Goal: Information Seeking & Learning: Learn about a topic

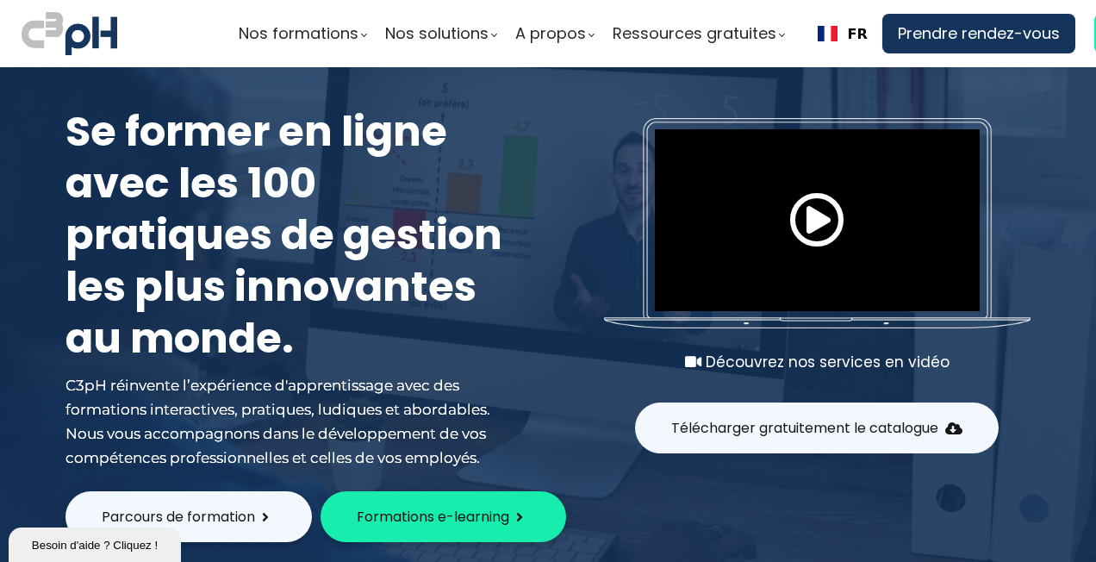
click at [745, 441] on button "Télécharger gratuitement le catalogue" at bounding box center [817, 428] width 364 height 51
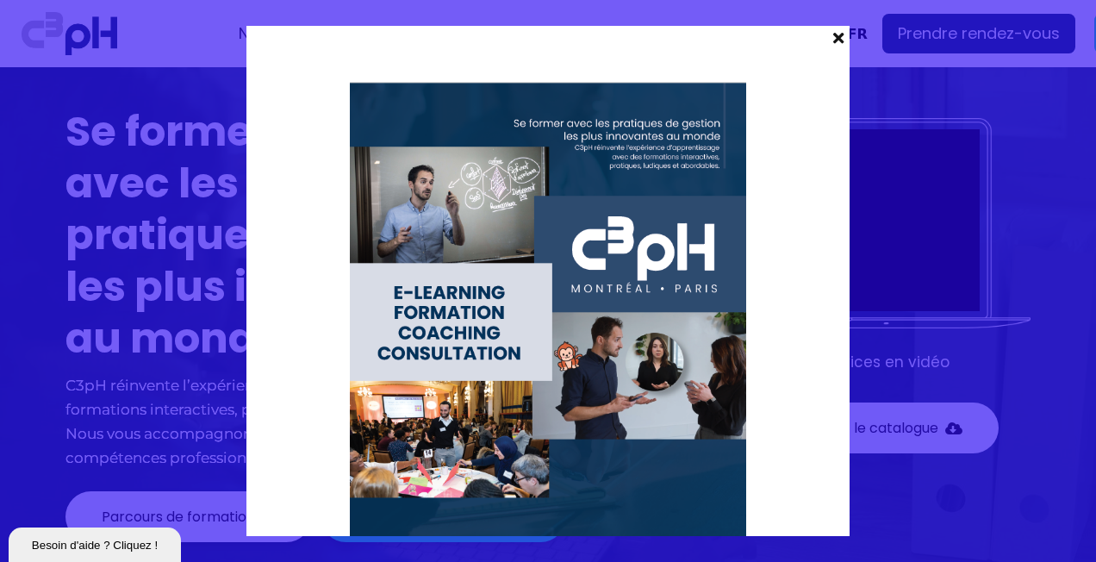
scroll to position [504, 0]
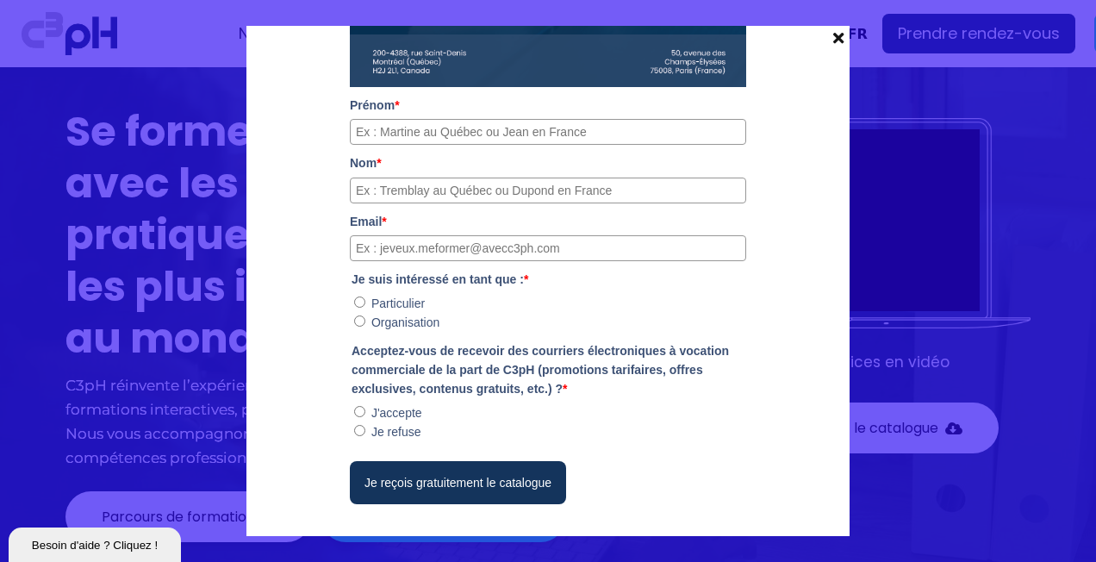
click at [477, 128] on input "Prénom *" at bounding box center [548, 132] width 396 height 26
type input "Marjolaine"
type input "Boisvert"
type input "boisvert.marjolaine@rcgt.com"
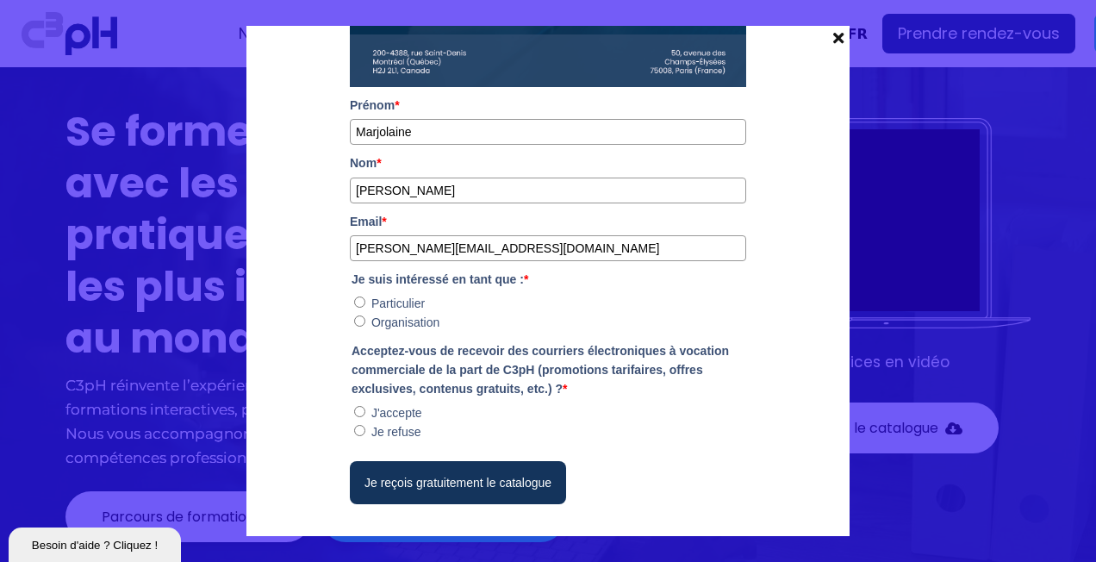
click at [354, 319] on input "Organisation" at bounding box center [359, 320] width 11 height 11
radio input "true"
click at [356, 410] on input "J'accepte" at bounding box center [359, 411] width 11 height 11
radio input "true"
click at [839, 38] on span at bounding box center [838, 38] width 22 height 24
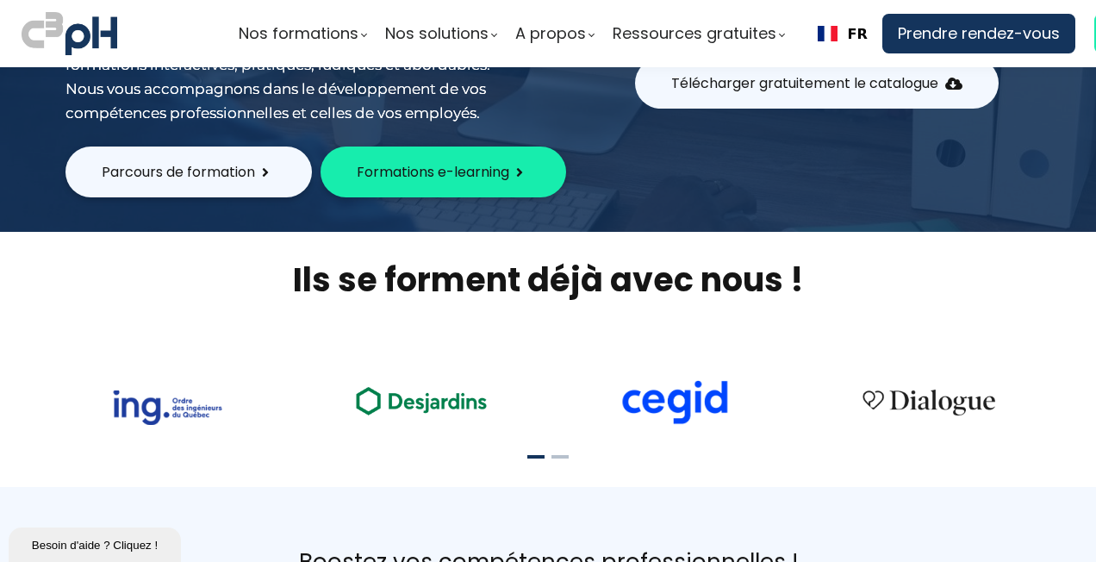
scroll to position [0, 0]
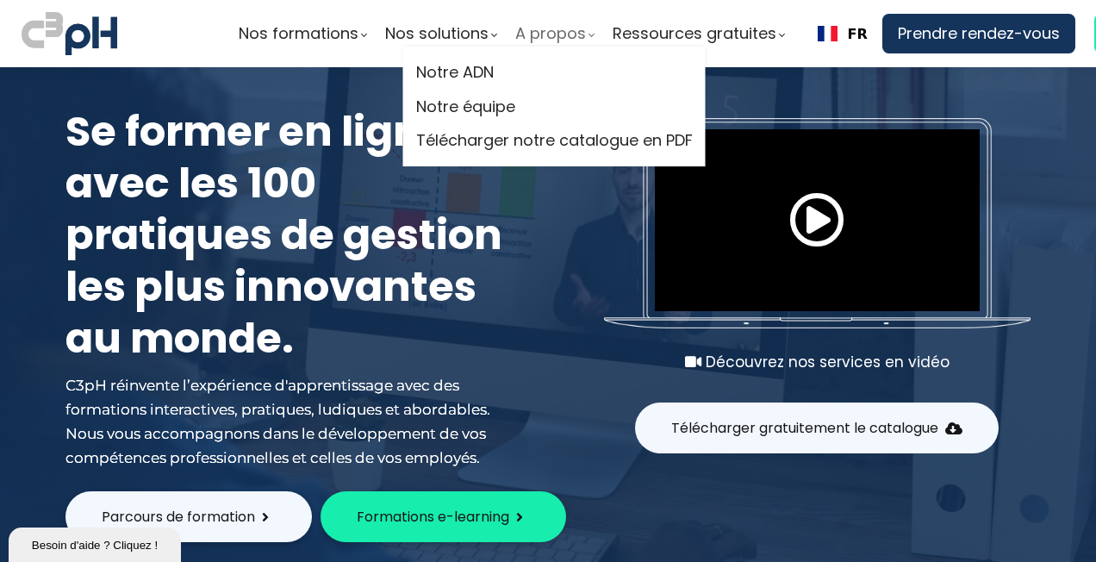
click at [543, 31] on span "A propos" at bounding box center [550, 34] width 71 height 26
click at [519, 69] on link "Notre ADN" at bounding box center [554, 72] width 277 height 26
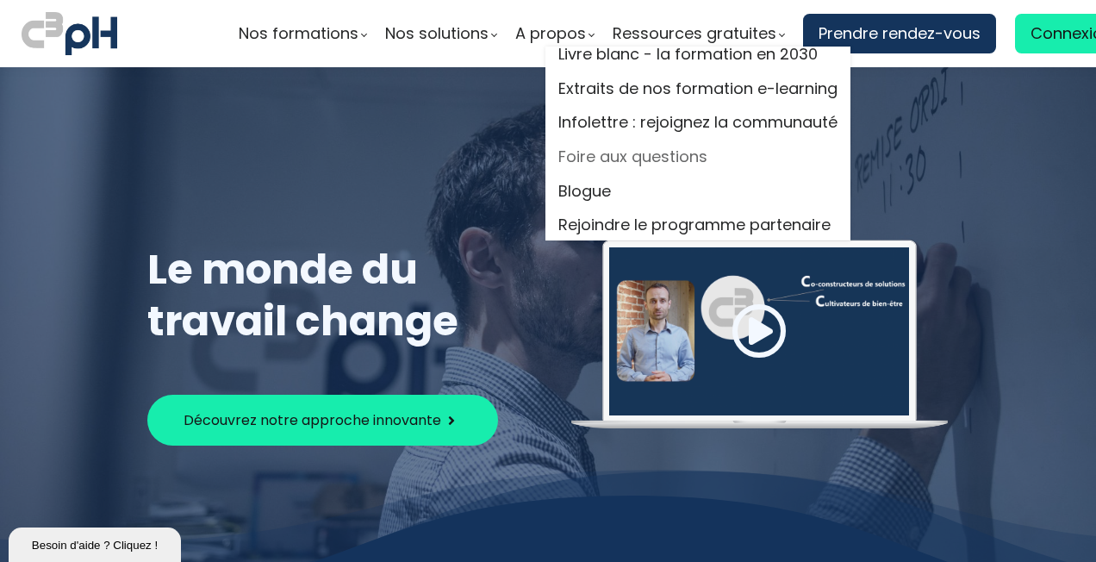
scroll to position [28, 0]
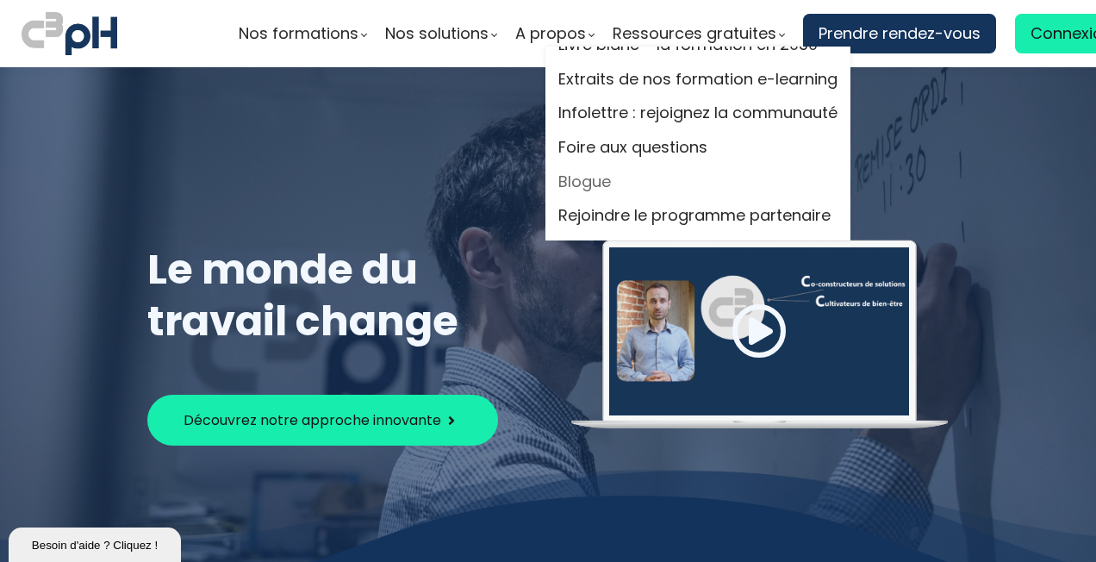
click at [588, 176] on link "Blogue" at bounding box center [698, 182] width 279 height 26
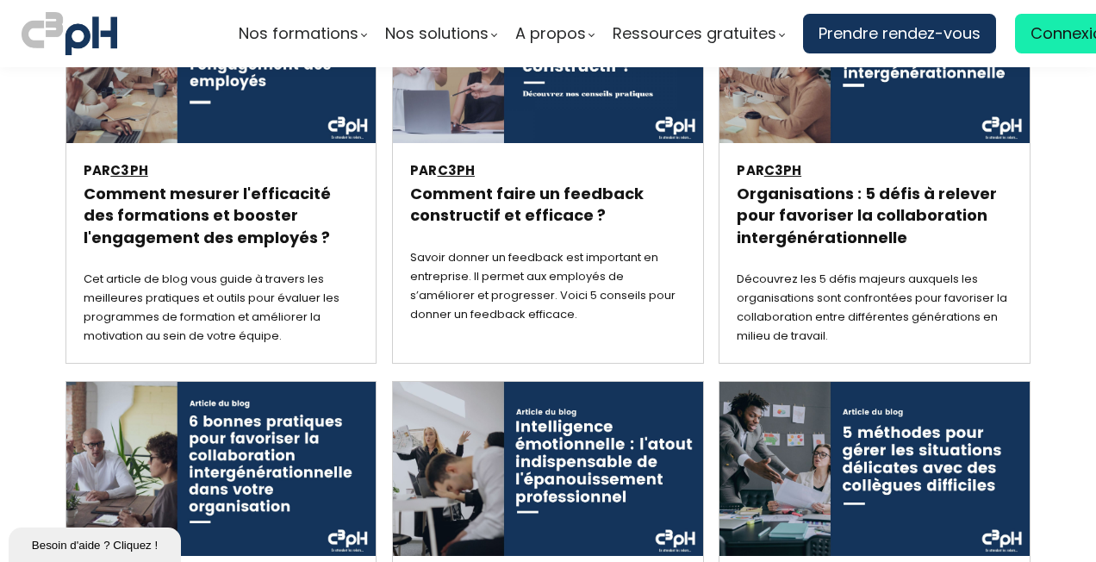
click at [228, 210] on h3 "Comment mesurer l'efficacité des formations et booster l'engagement des employé…" at bounding box center [221, 216] width 275 height 66
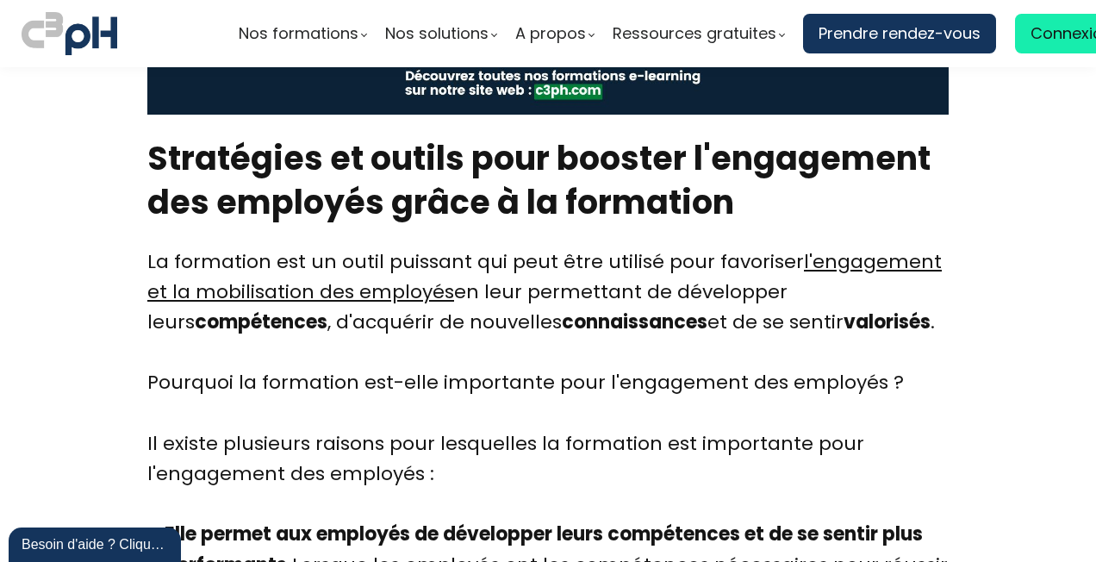
scroll to position [6981, 0]
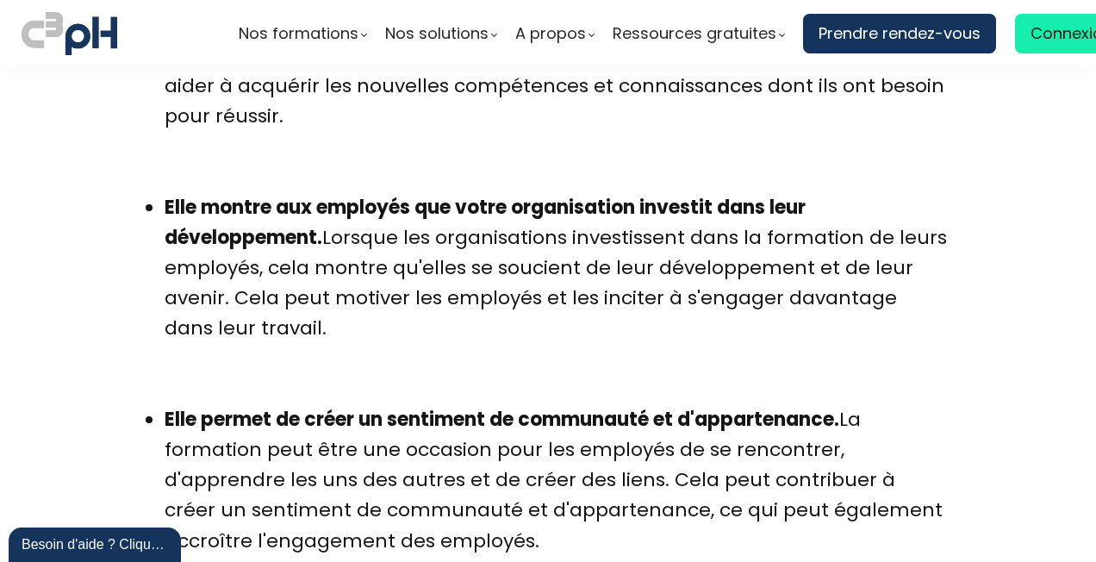
scroll to position [7498, 0]
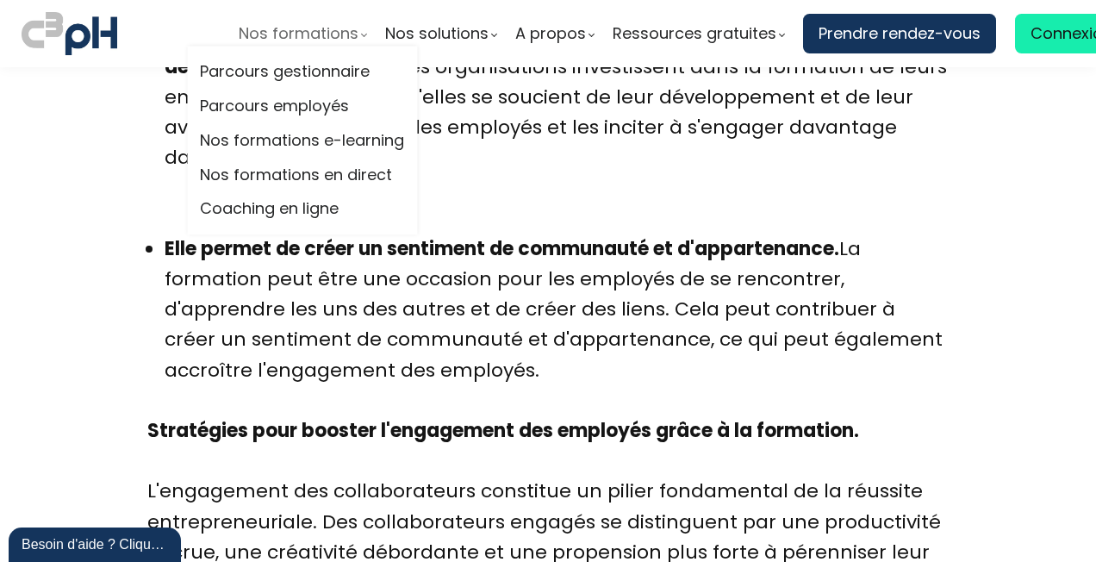
click at [314, 34] on span "Nos formations" at bounding box center [299, 34] width 120 height 26
click at [305, 67] on link "Parcours gestionnaire" at bounding box center [302, 72] width 204 height 26
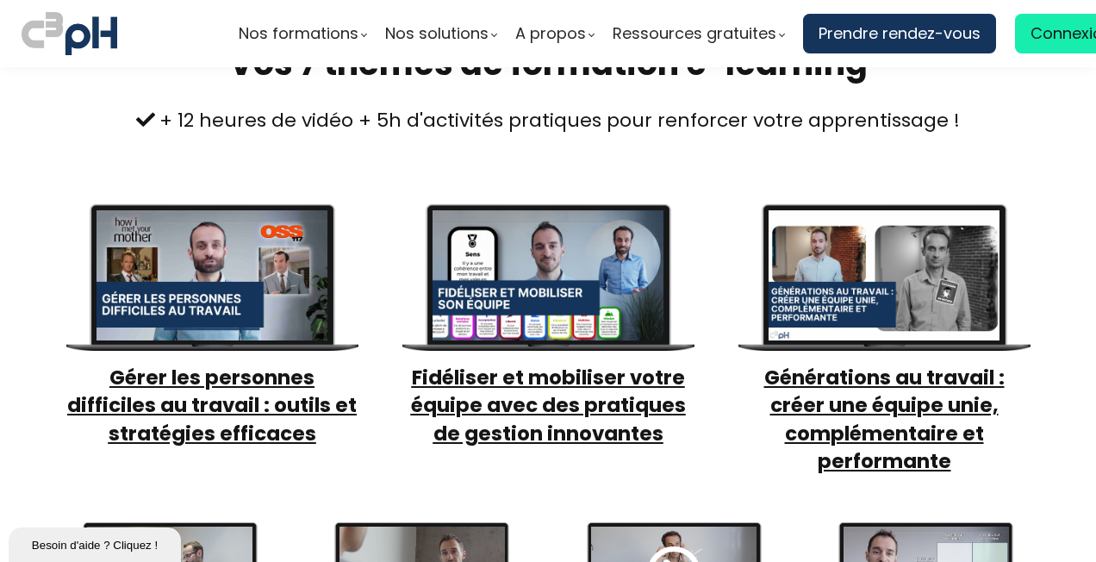
scroll to position [690, 0]
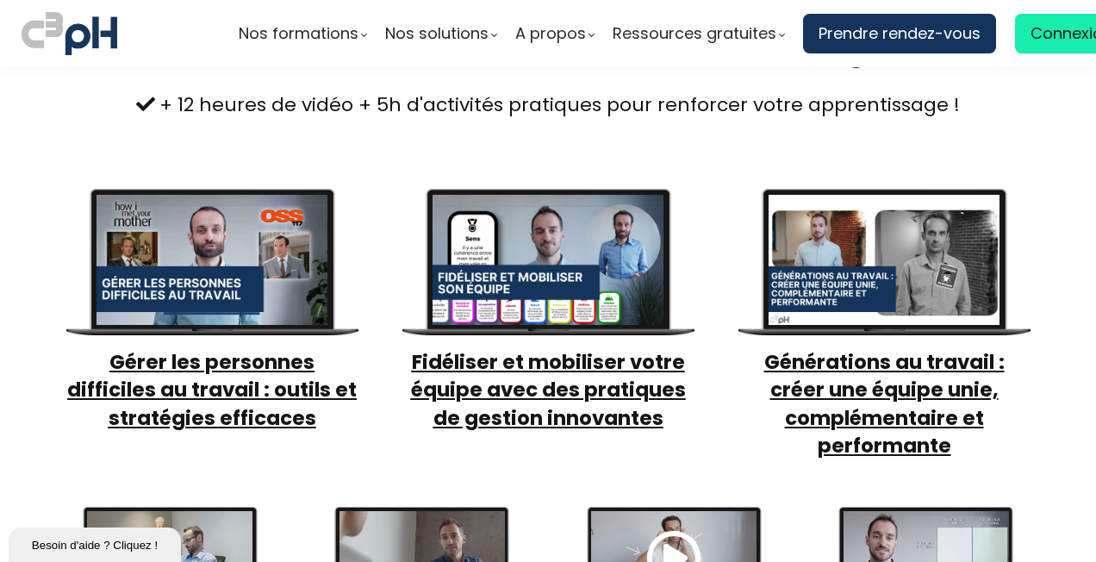
click at [179, 348] on span "Gérer les personnes difficiles au travail : outils et stratégies efficaces" at bounding box center [212, 389] width 290 height 83
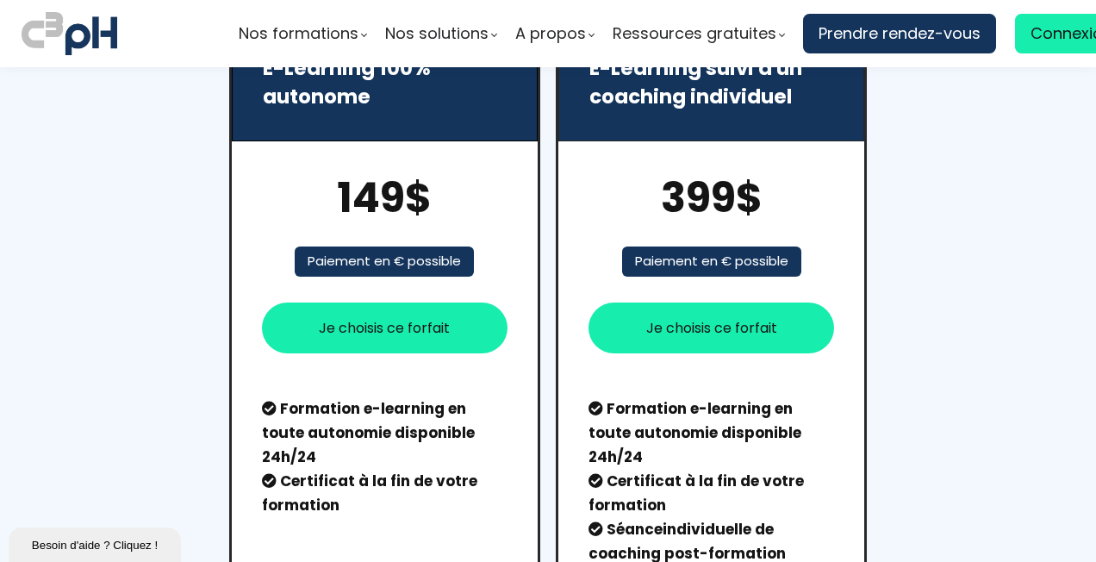
scroll to position [2844, 0]
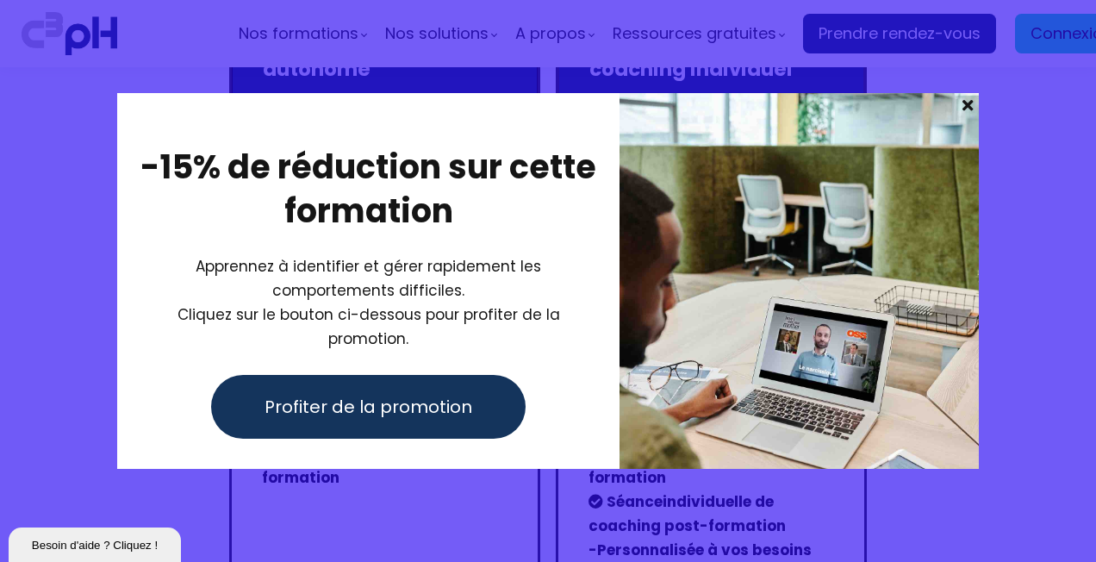
click at [966, 114] on span at bounding box center [968, 105] width 22 height 24
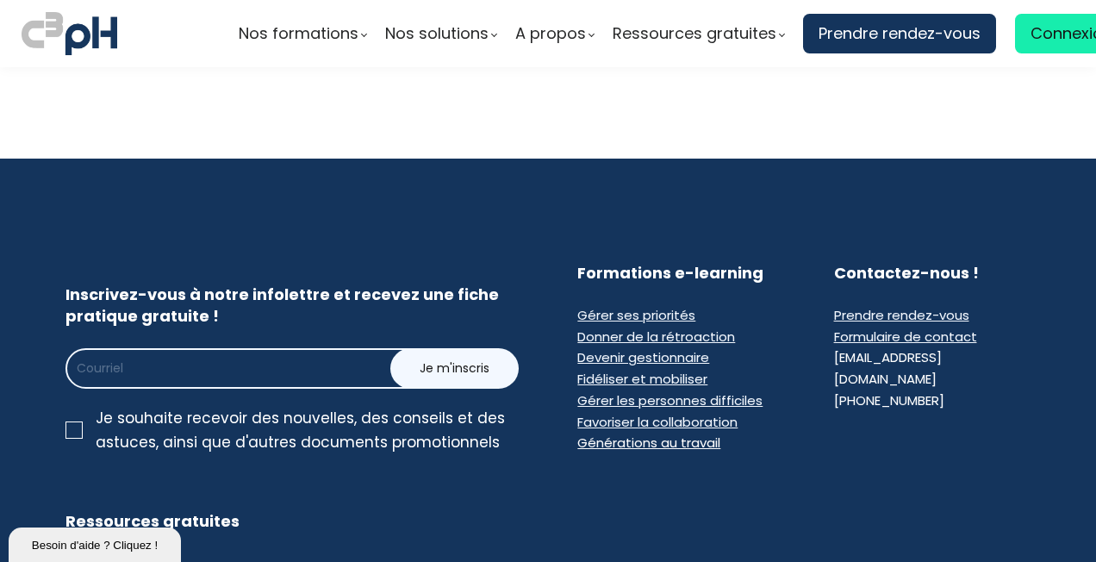
scroll to position [6637, 0]
